Goal: Task Accomplishment & Management: Use online tool/utility

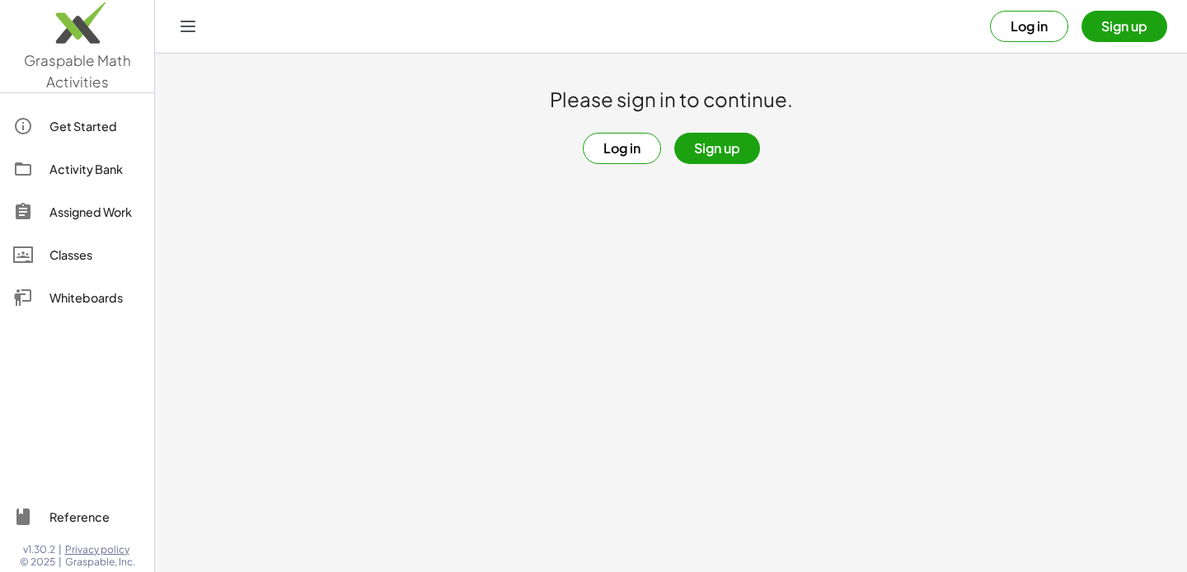
click at [735, 162] on button "Sign up" at bounding box center [717, 148] width 86 height 31
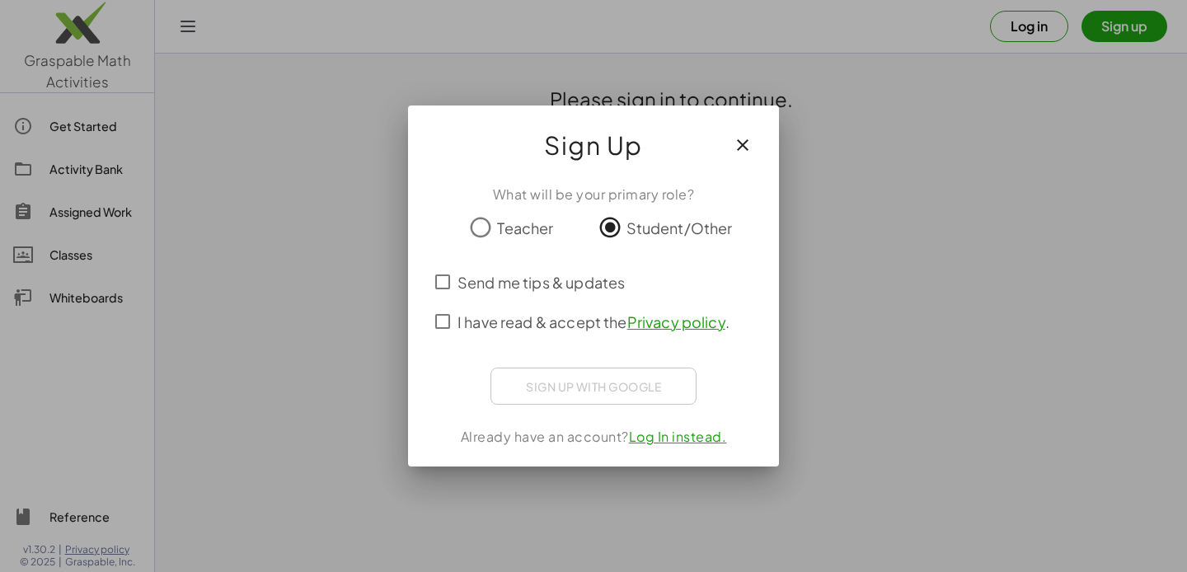
click at [558, 312] on span "I have read & accept the Privacy policy ." at bounding box center [594, 322] width 272 height 22
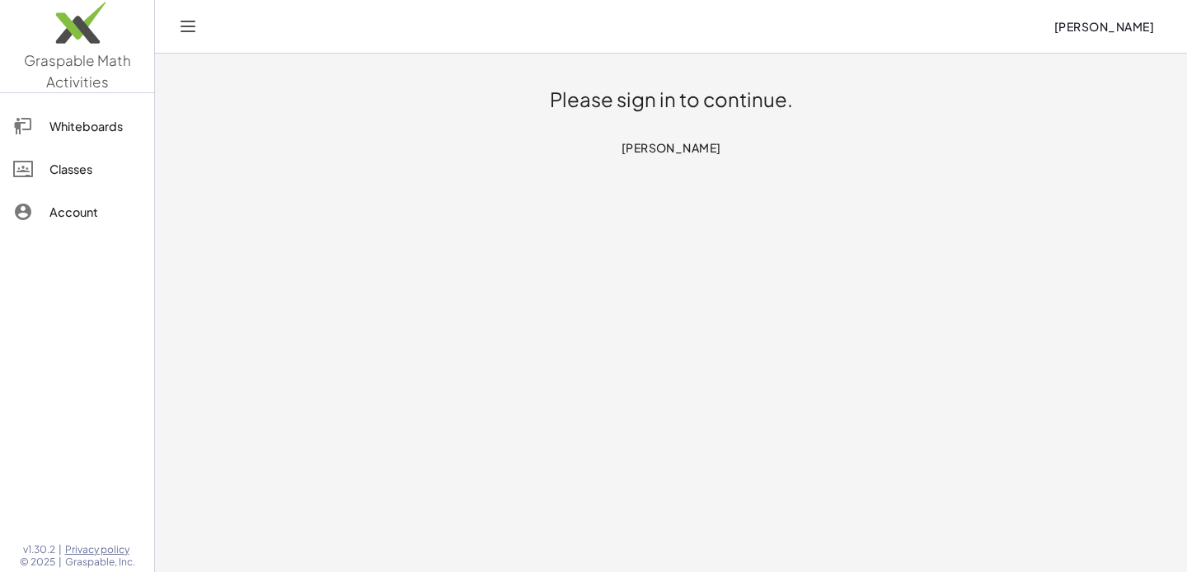
click at [127, 127] on div "Whiteboards" at bounding box center [95, 126] width 92 height 20
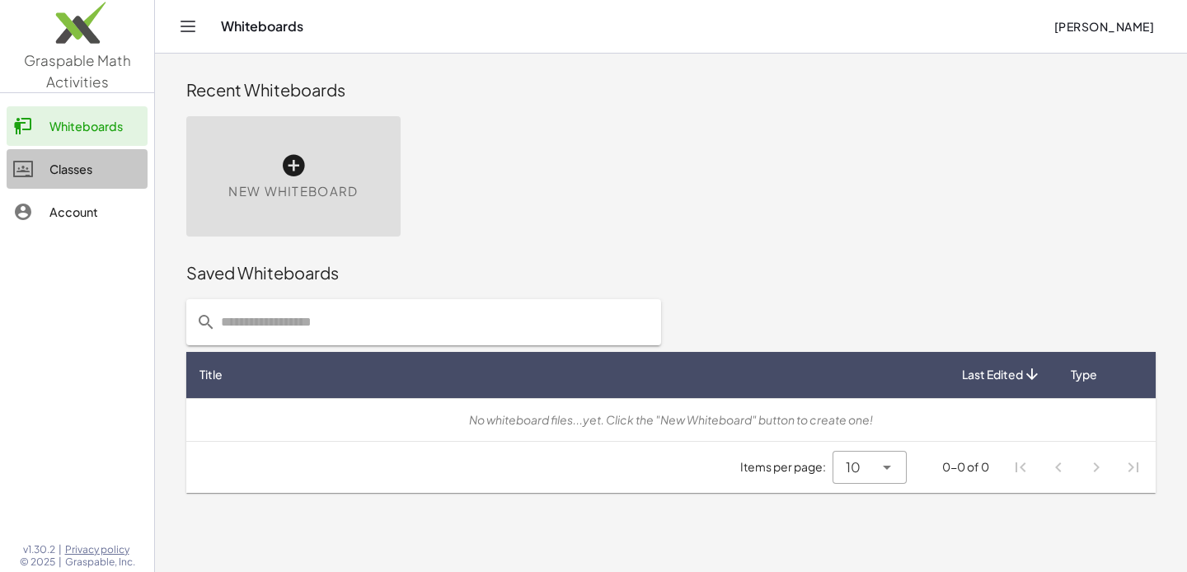
click at [103, 174] on div "Classes" at bounding box center [95, 169] width 92 height 20
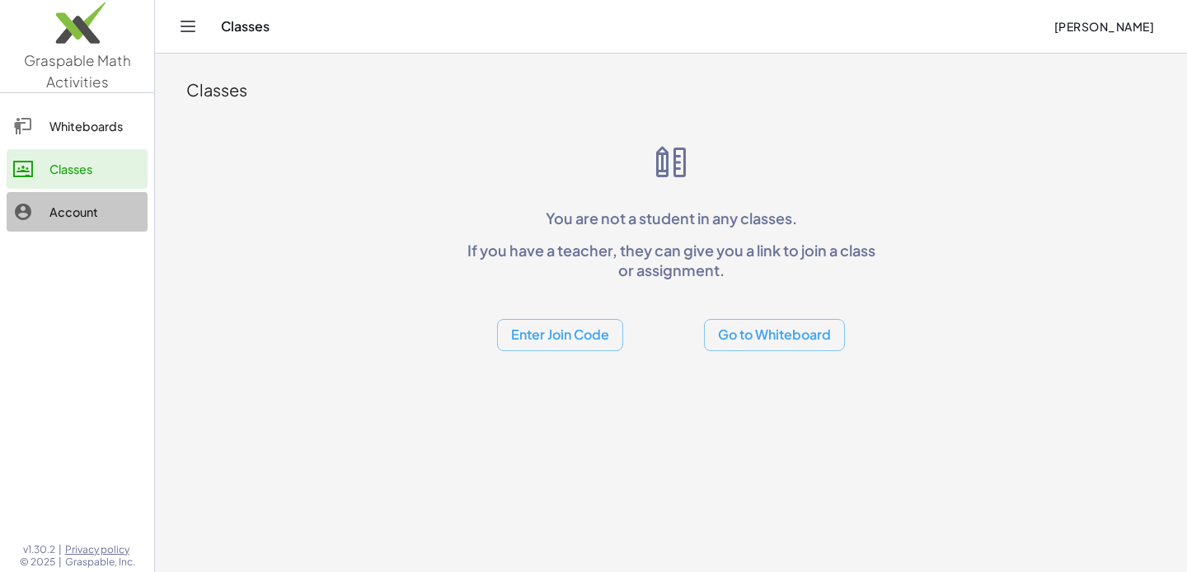
click at [110, 221] on div "Account" at bounding box center [95, 212] width 92 height 20
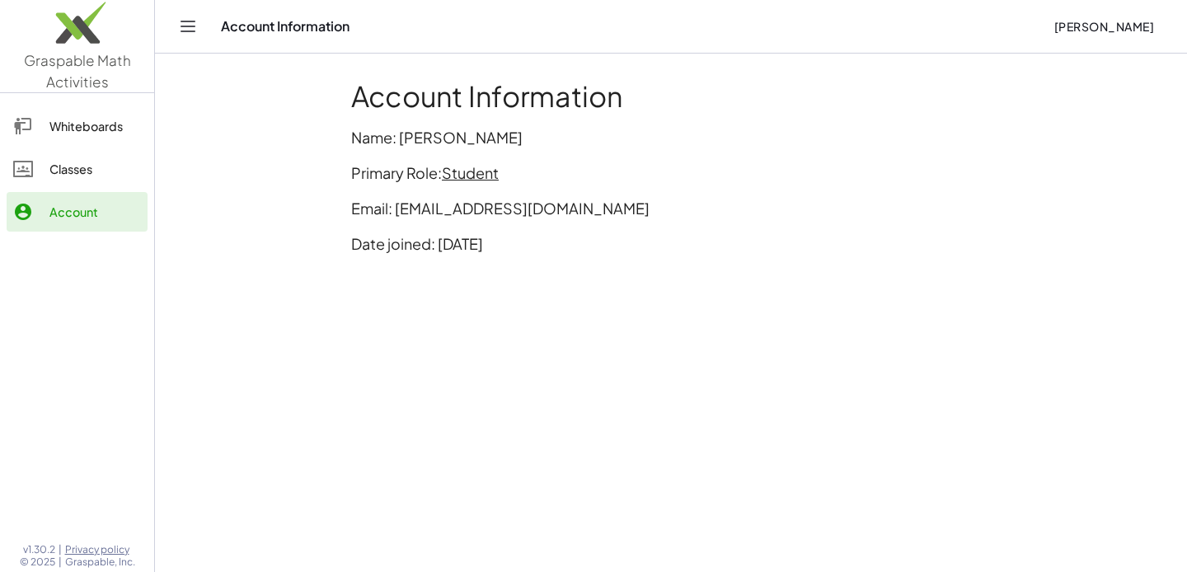
click at [101, 147] on div "Whiteboards Classes Account" at bounding box center [77, 171] width 154 height 142
click at [130, 127] on div "Whiteboards" at bounding box center [95, 126] width 92 height 20
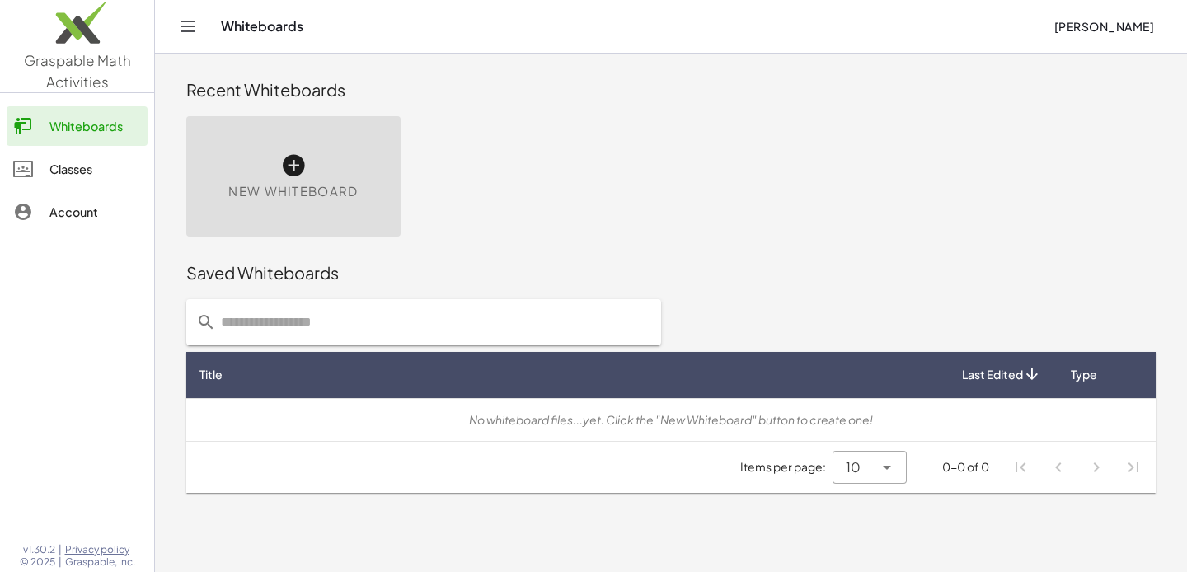
click at [114, 202] on div "Account" at bounding box center [95, 212] width 92 height 20
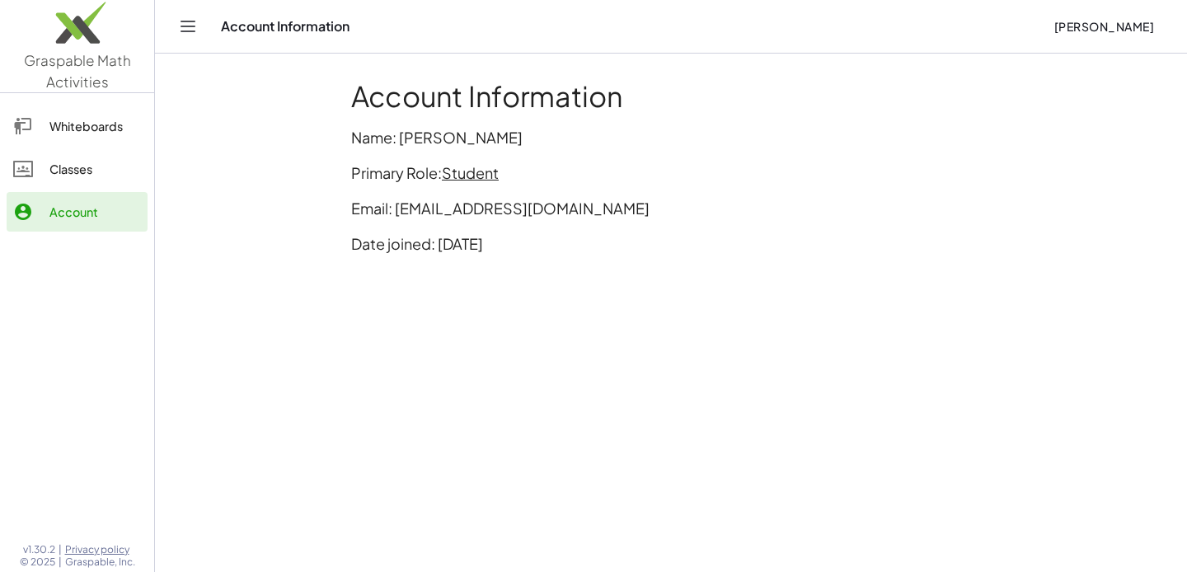
click at [115, 141] on link "Whiteboards" at bounding box center [77, 126] width 141 height 40
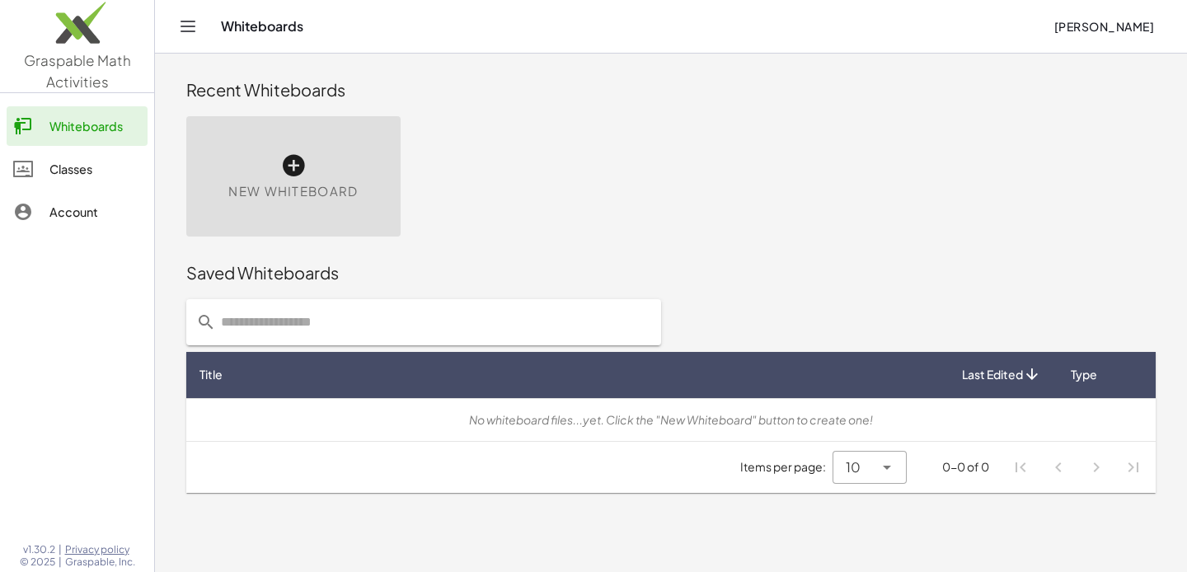
click at [317, 162] on div "New Whiteboard" at bounding box center [293, 176] width 214 height 120
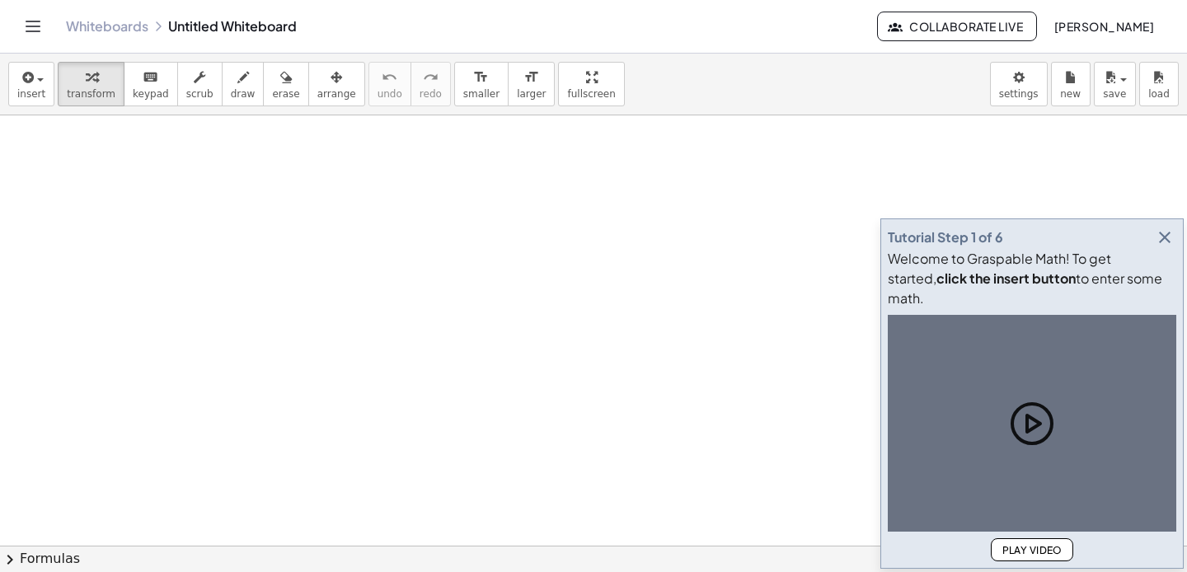
scroll to position [62, 0]
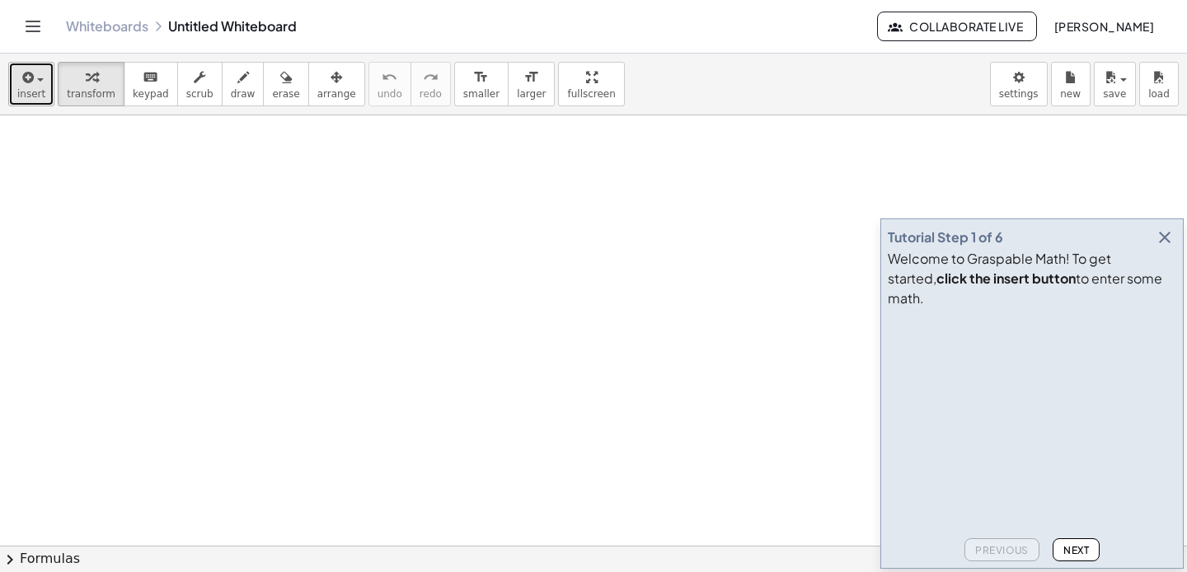
click at [26, 92] on span "insert" at bounding box center [31, 94] width 28 height 12
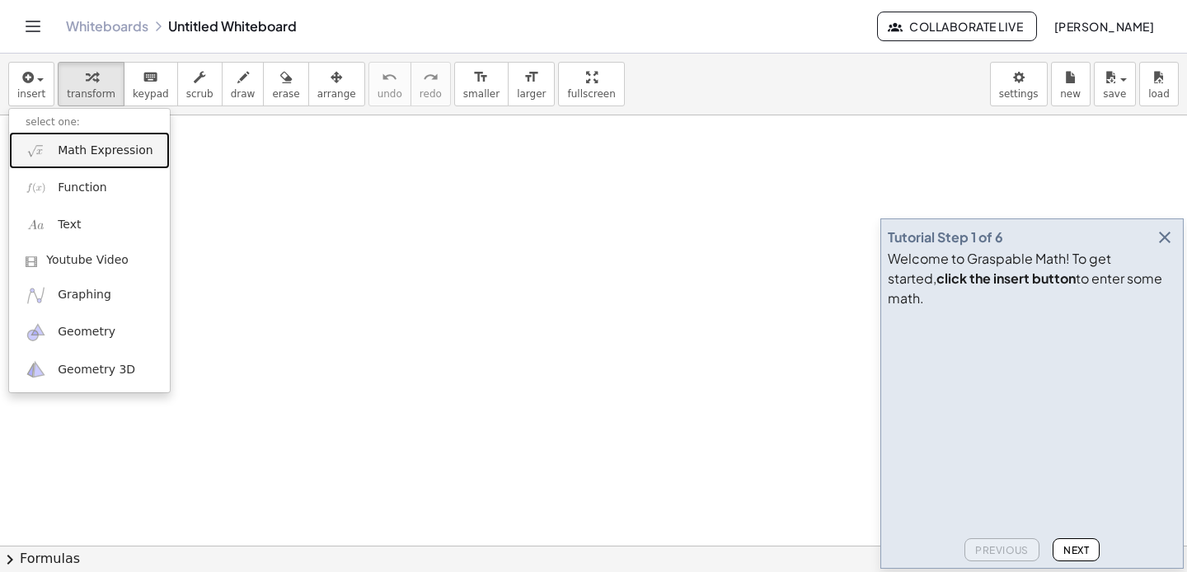
click at [105, 162] on link "Math Expression" at bounding box center [89, 150] width 161 height 37
